Goal: Information Seeking & Learning: Check status

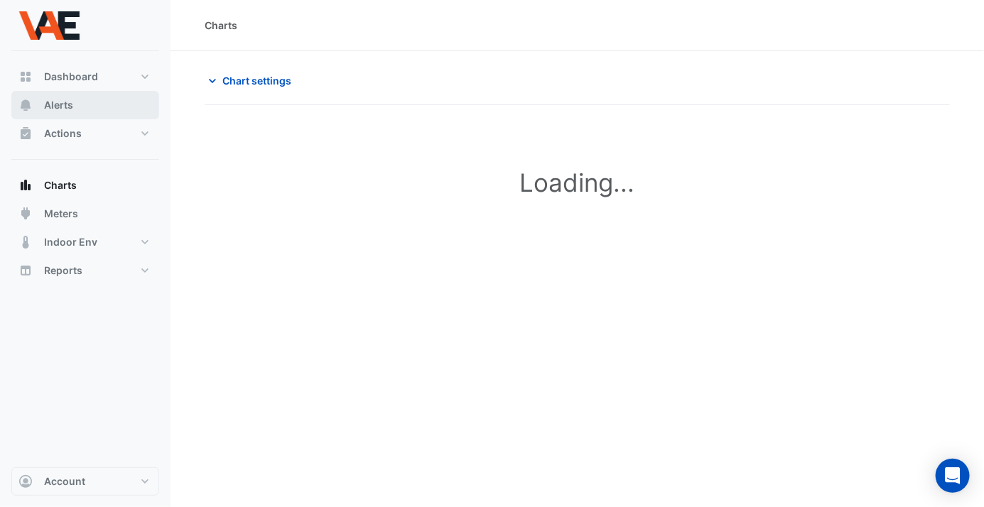
click at [53, 105] on span "Alerts" at bounding box center [58, 105] width 29 height 14
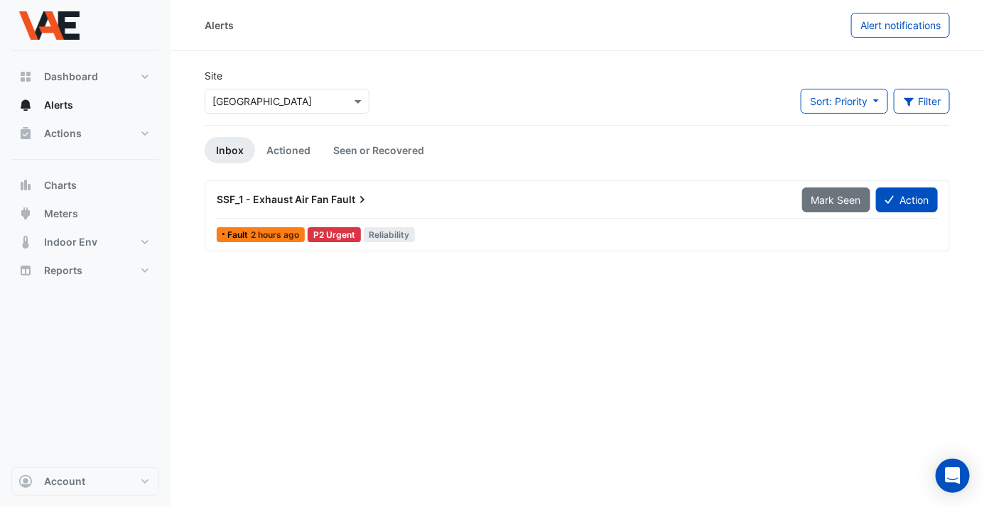
click at [281, 200] on span "SSF_1 - Exhaust Air Fan" at bounding box center [273, 199] width 112 height 12
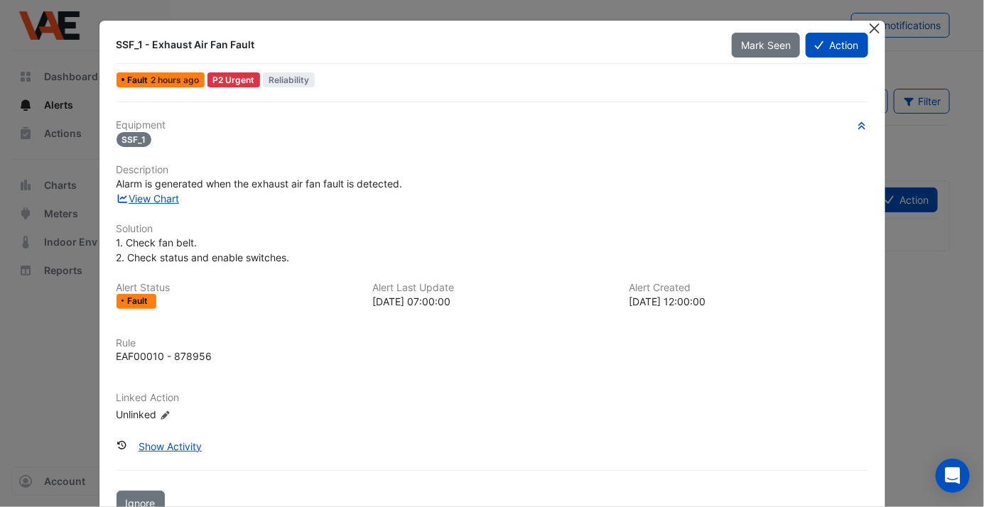
click at [875, 28] on button "Close" at bounding box center [875, 28] width 15 height 15
